Goal: Information Seeking & Learning: Learn about a topic

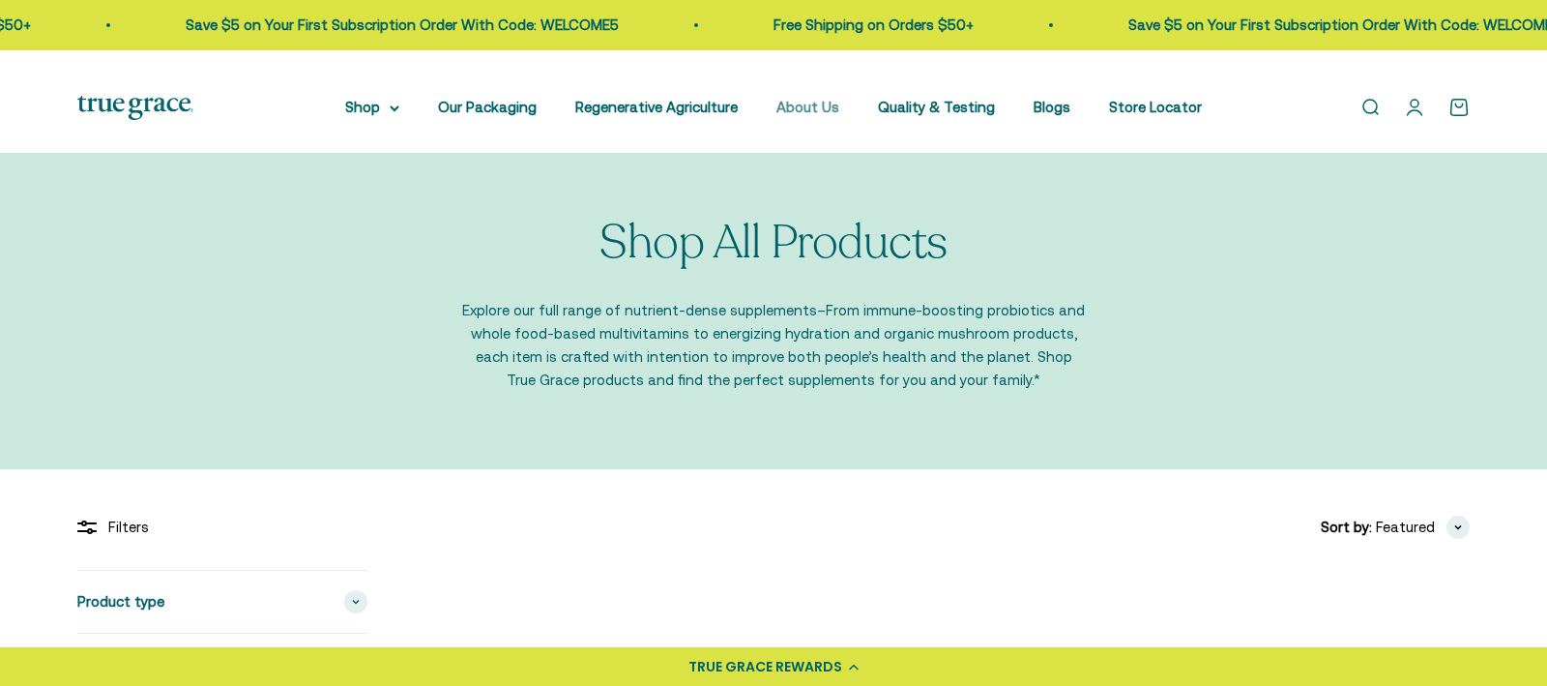
click at [839, 115] on link "About Us" at bounding box center [807, 107] width 63 height 16
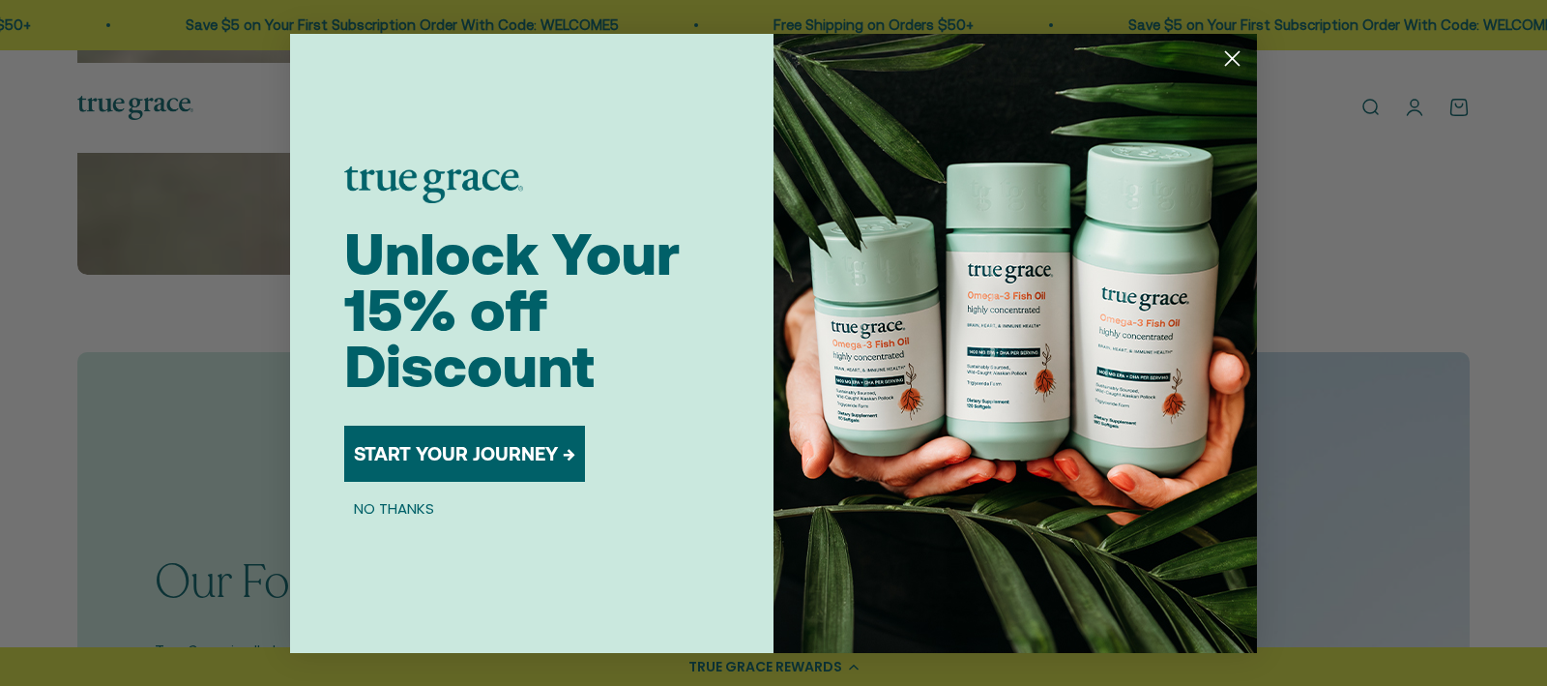
scroll to position [1104, 0]
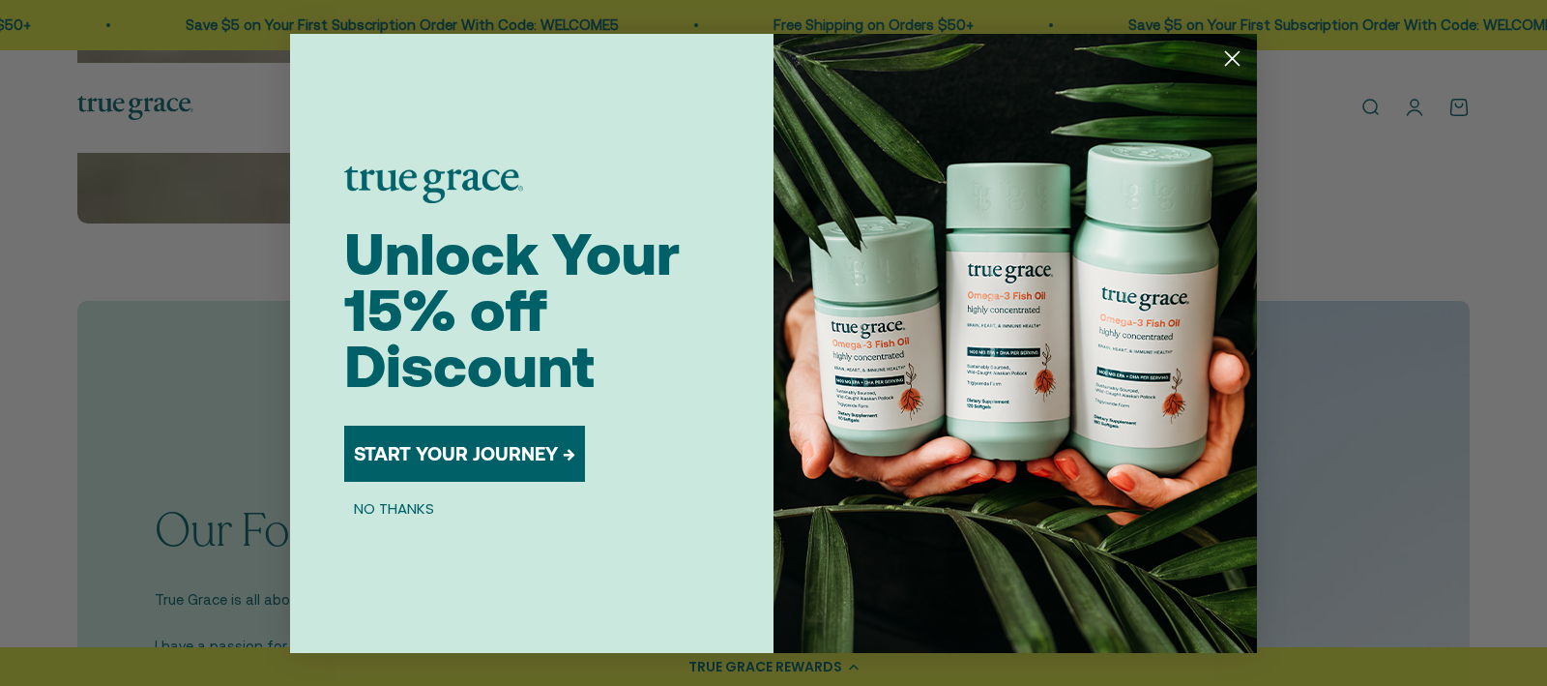
click at [1238, 59] on circle "Close dialog" at bounding box center [1232, 58] width 32 height 32
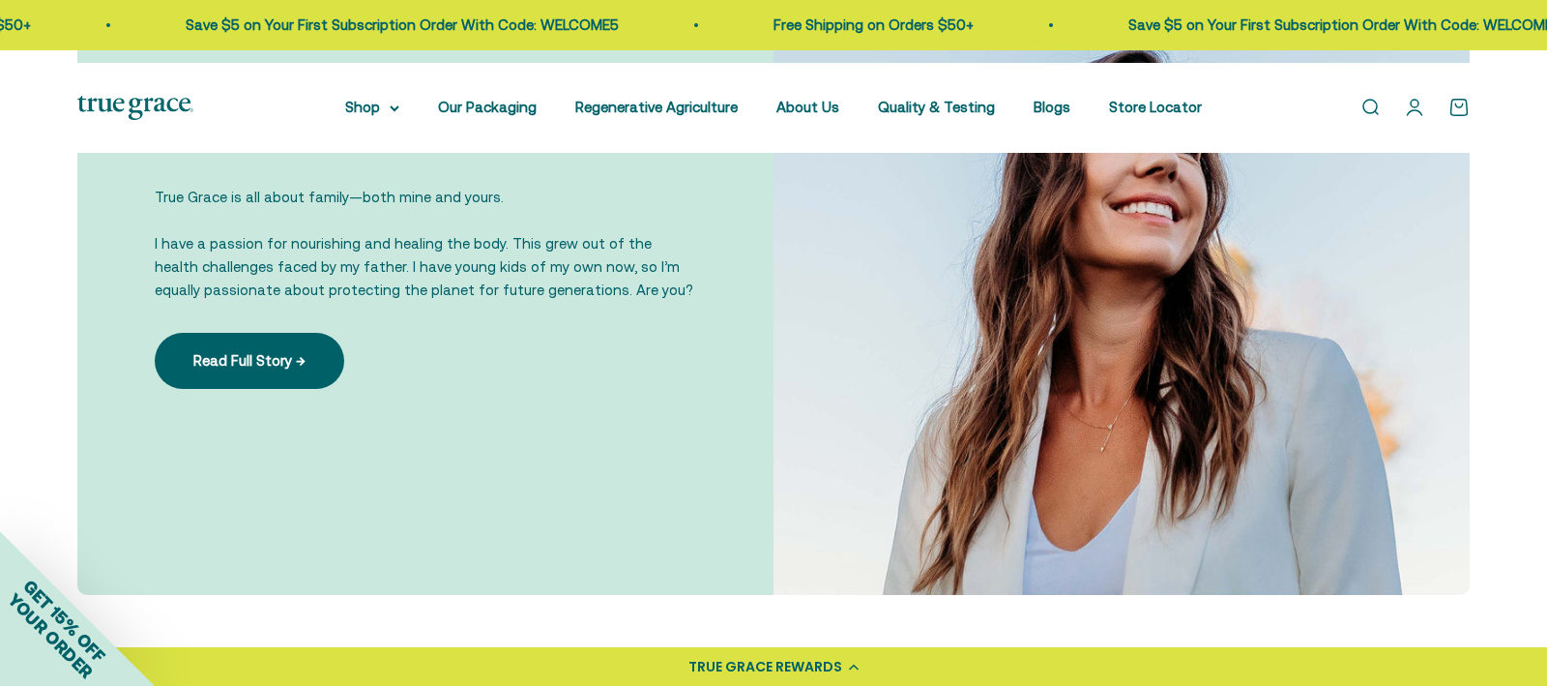
scroll to position [1505, 0]
click at [344, 390] on link "Read Full Story →" at bounding box center [250, 362] width 190 height 56
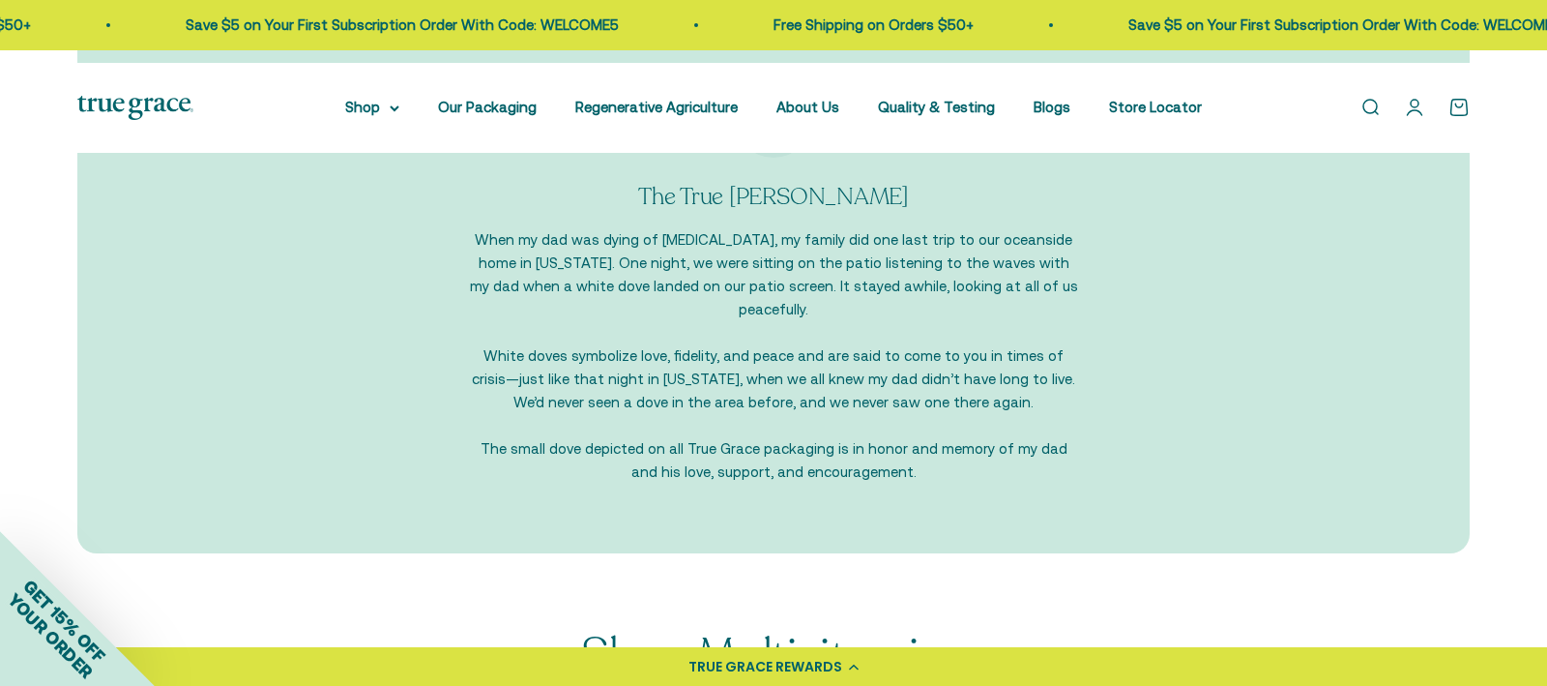
scroll to position [2304, 0]
